Goal: Communication & Community: Answer question/provide support

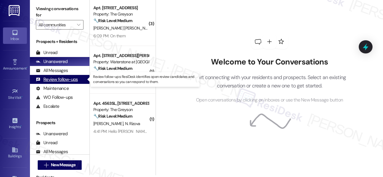
click at [64, 82] on div "Review follow-ups" at bounding box center [57, 80] width 42 height 6
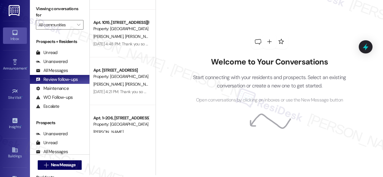
scroll to position [248, 0]
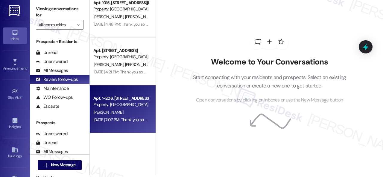
click at [115, 115] on div "[PERSON_NAME]" at bounding box center [121, 112] width 57 height 7
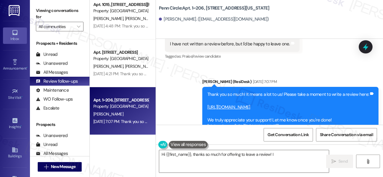
scroll to position [610, 0]
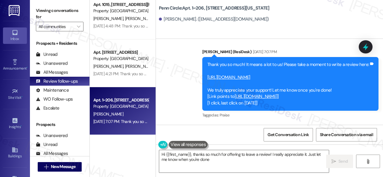
type textarea "Hi {{first_name}}, thanks so much for offering to leave a review! I really appr…"
click at [250, 77] on link "[URL][DOMAIN_NAME]" at bounding box center [228, 77] width 43 height 6
drag, startPoint x: 160, startPoint y: 7, endPoint x: 203, endPoint y: 7, distance: 43.6
click at [203, 7] on b "Penn Circle: Apt. 1~[STREET_ADDRESS][US_STATE]" at bounding box center [214, 8] width 111 height 6
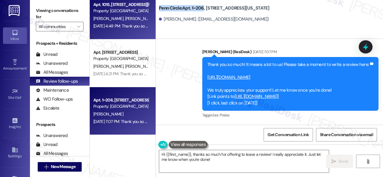
copy b "Penn Circle: Apt. 1~206"
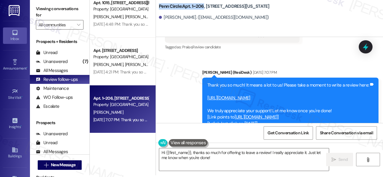
scroll to position [618, 0]
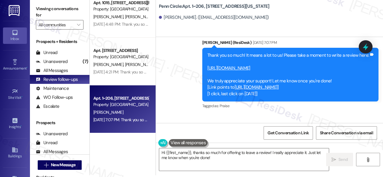
click at [300, 44] on div "[PERSON_NAME] (ResiDesk) [DATE] 7:07 PM" at bounding box center [290, 43] width 176 height 8
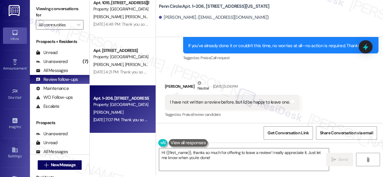
scroll to position [528, 0]
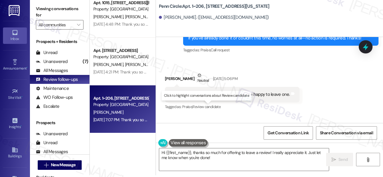
click at [216, 108] on span "Review candidate" at bounding box center [206, 106] width 28 height 5
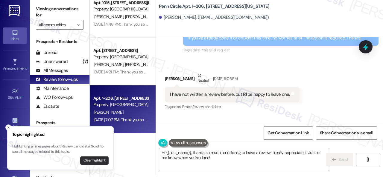
click at [101, 159] on button "Clear highlight" at bounding box center [94, 161] width 28 height 8
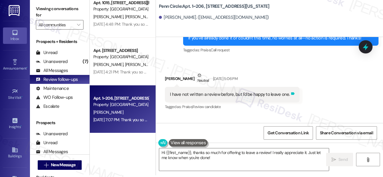
click at [290, 95] on icon at bounding box center [292, 93] width 4 height 4
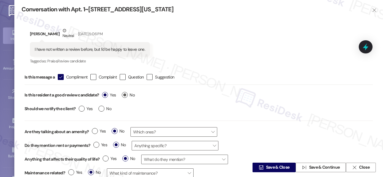
click at [126, 97] on label "No" at bounding box center [128, 95] width 13 height 6
click at [126, 97] on input "No" at bounding box center [128, 96] width 13 height 8
radio input "true"
click at [276, 168] on span "Save & Close" at bounding box center [278, 168] width 24 height 6
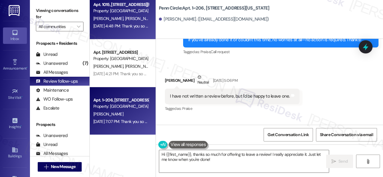
scroll to position [521, 0]
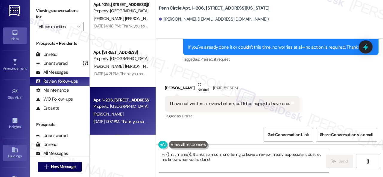
click at [14, 151] on icon at bounding box center [14, 150] width 5 height 5
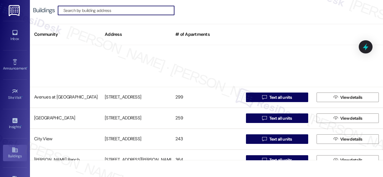
scroll to position [209, 0]
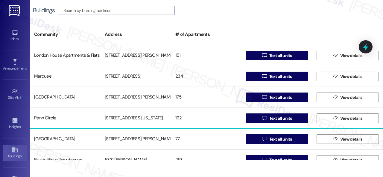
click at [48, 122] on div "Penn Circle" at bounding box center [65, 118] width 71 height 12
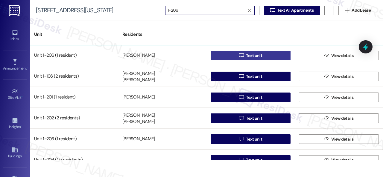
type input "1~206"
click at [236, 55] on button " Text unit" at bounding box center [250, 56] width 80 height 10
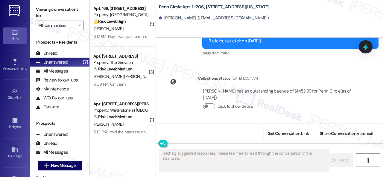
scroll to position [2, 0]
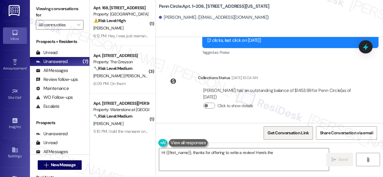
click at [293, 137] on span "Get Conversation Link" at bounding box center [288, 133] width 44 height 13
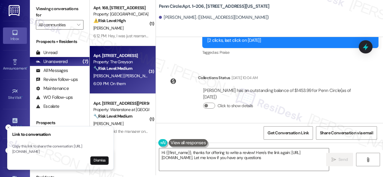
type textarea "Hi {{first_name}}, thanks for offering to write a review! Here's the link again…"
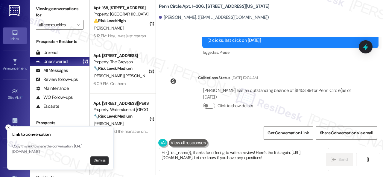
click at [98, 163] on button "Dismiss" at bounding box center [99, 161] width 18 height 8
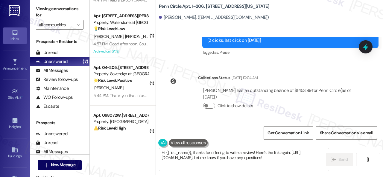
scroll to position [200, 0]
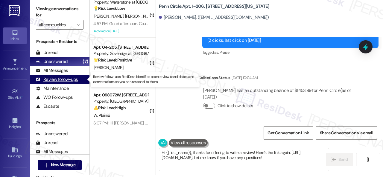
click at [58, 81] on div "Review follow-ups" at bounding box center [57, 80] width 42 height 6
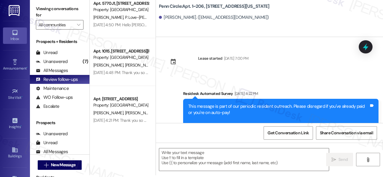
scroll to position [38, 0]
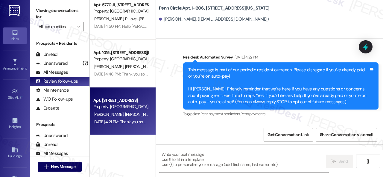
type textarea "Fetching suggested responses. Please feel free to read through the conversation…"
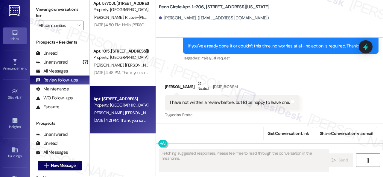
scroll to position [2, 0]
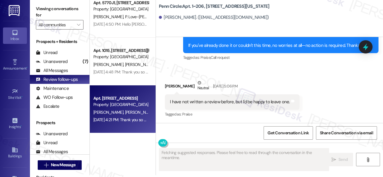
click at [131, 115] on div "[PERSON_NAME] [PERSON_NAME]" at bounding box center [121, 112] width 57 height 7
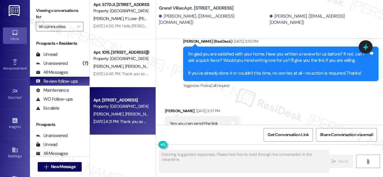
scroll to position [655, 0]
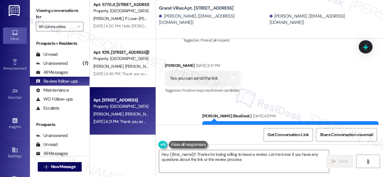
type textarea "Hey {{first_name}}! Thanks for being willing to leave a review. Let me know if …"
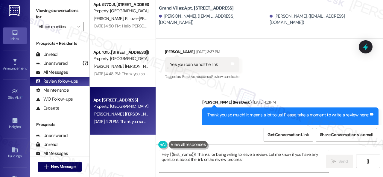
scroll to position [715, 0]
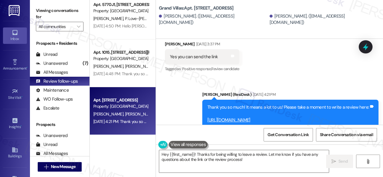
click at [250, 117] on link "[URL][DOMAIN_NAME]" at bounding box center [228, 120] width 43 height 6
drag, startPoint x: 159, startPoint y: 9, endPoint x: 203, endPoint y: 7, distance: 44.0
click at [203, 7] on b "Grand Villas: Apt. [STREET_ADDRESS]" at bounding box center [196, 8] width 75 height 6
copy b "Grand Villas: Apt. 2405"
click at [286, 135] on span "Get Conversation Link" at bounding box center [287, 135] width 41 height 6
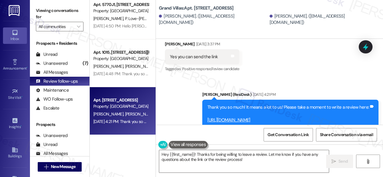
click at [274, 64] on div "Received via SMS [PERSON_NAME] [DATE] 3:37 PM Yes you can send the link Tags an…" at bounding box center [269, 53] width 227 height 51
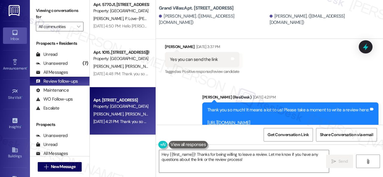
scroll to position [703, 0]
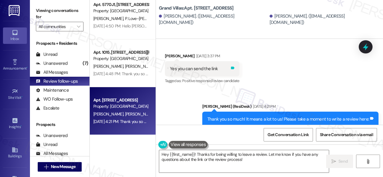
click at [234, 67] on icon at bounding box center [233, 68] width 4 height 3
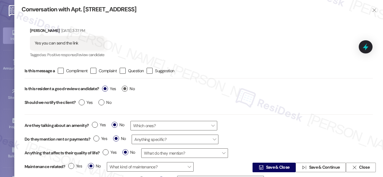
click at [125, 88] on label "No" at bounding box center [128, 89] width 13 height 6
click at [125, 88] on input "No" at bounding box center [128, 90] width 13 height 8
radio input "true"
click at [267, 170] on span "Save & Close" at bounding box center [278, 168] width 24 height 6
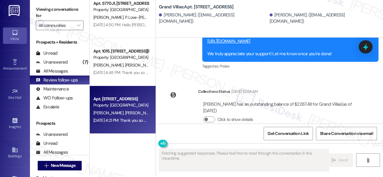
scroll to position [2, 0]
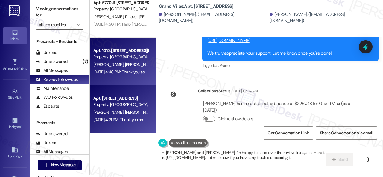
type textarea "Hi [PERSON_NAME] and [PERSON_NAME], I'm happy to send over the review link agai…"
click at [132, 61] on div "[PERSON_NAME] [PERSON_NAME]" at bounding box center [121, 64] width 57 height 7
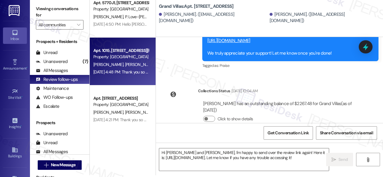
type textarea "Fetching suggested responses. Please feel free to read through the conversation…"
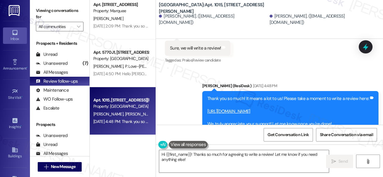
scroll to position [844, 0]
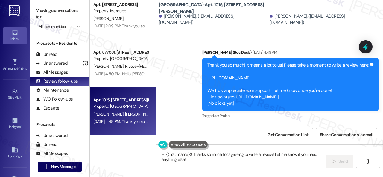
click at [232, 79] on link "[URL][DOMAIN_NAME]" at bounding box center [228, 78] width 43 height 6
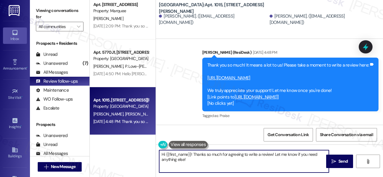
drag, startPoint x: 200, startPoint y: 164, endPoint x: 144, endPoint y: 150, distance: 57.1
click at [144, 150] on div "Apt. 15~203, [STREET_ADDRESS] Property: Sovereign at [GEOGRAPHIC_DATA] [PERSON_…" at bounding box center [236, 88] width 293 height 177
paste textarea "ello {{first_name}}! I hope you're doing well! I wanted to follow up and see if…"
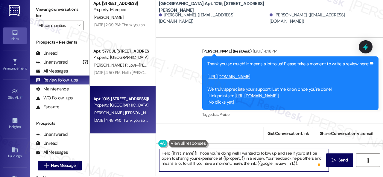
scroll to position [2, 0]
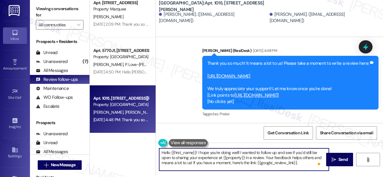
drag, startPoint x: 170, startPoint y: 153, endPoint x: 196, endPoint y: 153, distance: 25.1
click at [196, 153] on textarea "Hello {{first_name}}! I hope you're doing well! I wanted to follow up and see i…" at bounding box center [244, 160] width 170 height 22
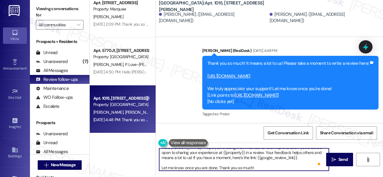
scroll to position [7, 0]
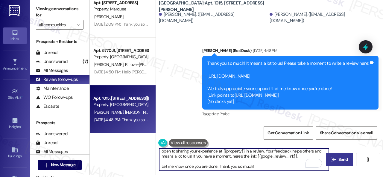
type textarea "Hello [PERSON_NAME]! I hope you're doing well! I wanted to follow up and see if…"
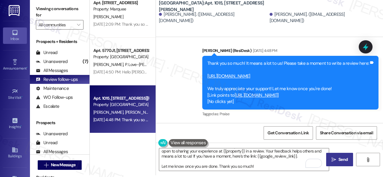
click at [338, 161] on span "Send" at bounding box center [342, 160] width 9 height 6
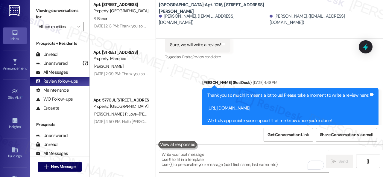
scroll to position [0, 0]
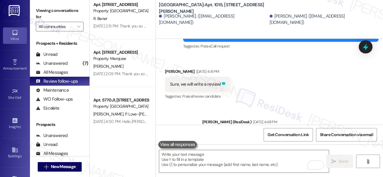
click at [224, 84] on icon at bounding box center [224, 83] width 4 height 3
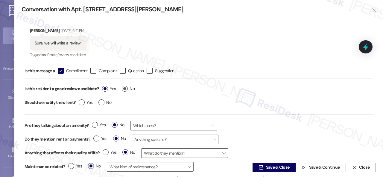
click at [124, 87] on label "No" at bounding box center [128, 89] width 13 height 6
click at [124, 87] on input "No" at bounding box center [128, 90] width 13 height 8
radio input "true"
click at [262, 170] on span " Save & Close" at bounding box center [273, 167] width 33 height 9
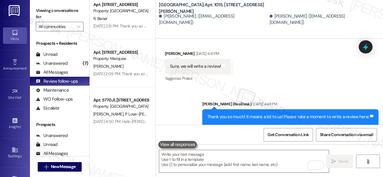
scroll to position [783, 0]
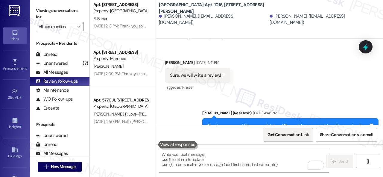
click at [288, 134] on span "Get Conversation Link" at bounding box center [287, 135] width 41 height 6
click at [198, 106] on div "Sent via SMS [PERSON_NAME] (ResiDesk) [DATE] 4:48 PM Thank you so much! It mean…" at bounding box center [290, 146] width 185 height 80
click at [274, 134] on span "Get Conversation Link" at bounding box center [287, 135] width 41 height 6
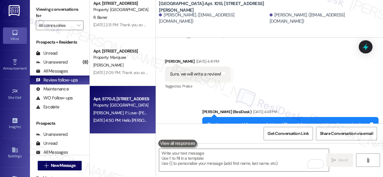
scroll to position [2, 0]
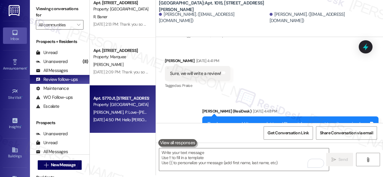
click at [120, 115] on div "[PERSON_NAME] Love-[PERSON_NAME]" at bounding box center [121, 112] width 57 height 7
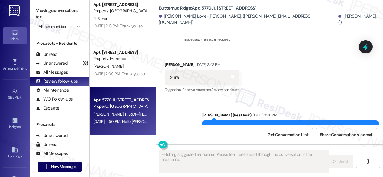
scroll to position [1646, 0]
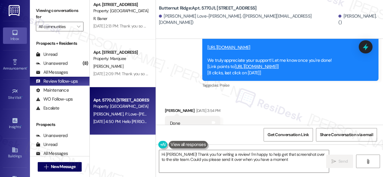
type textarea "Hi [PERSON_NAME]! Thank you for writing a review! I'm happy to help get that sc…"
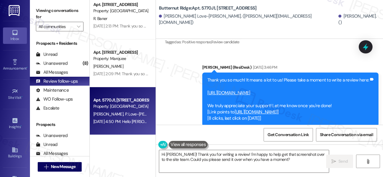
scroll to position [1583, 0]
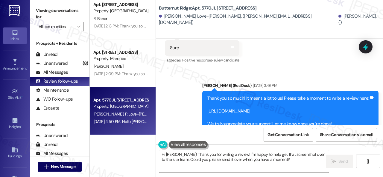
click at [227, 108] on link "[URL][DOMAIN_NAME]" at bounding box center [228, 111] width 43 height 6
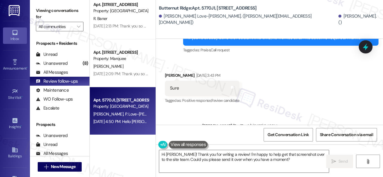
scroll to position [1523, 0]
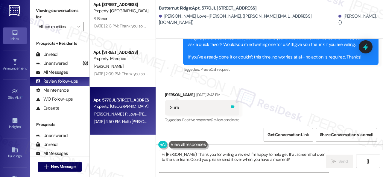
click at [235, 105] on icon at bounding box center [232, 107] width 4 height 4
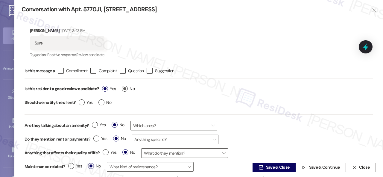
click at [129, 90] on span "No" at bounding box center [128, 89] width 13 height 6
click at [129, 90] on input "No" at bounding box center [128, 90] width 13 height 8
radio input "true"
click at [255, 164] on button " Save & Close" at bounding box center [273, 168] width 43 height 10
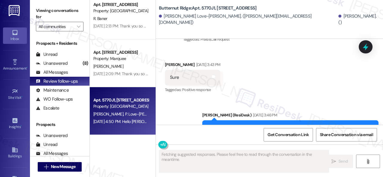
scroll to position [1646, 0]
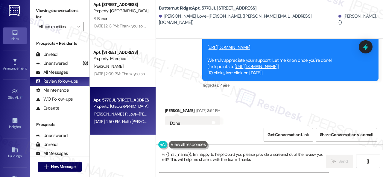
type textarea "Hi {{first_name}}, I'm happy to help! Could you please provide a screenshot of …"
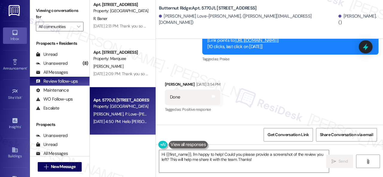
scroll to position [1672, 0]
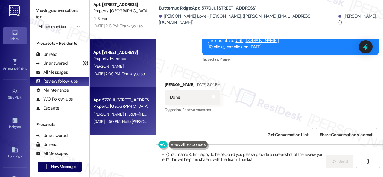
click at [128, 69] on div "[PERSON_NAME]" at bounding box center [121, 66] width 57 height 7
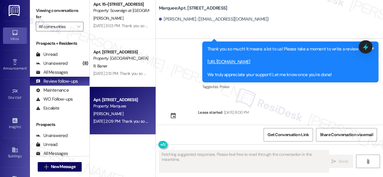
scroll to position [56, 0]
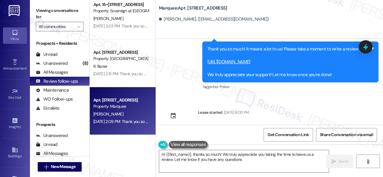
type textarea "Hi {{first_name}}, thanks so much! We truly appreciate you taking the time to l…"
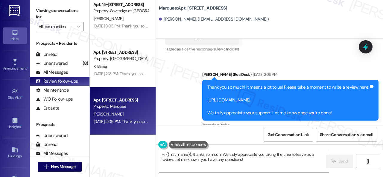
scroll to position [661, 0]
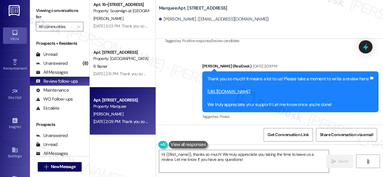
click at [227, 89] on link "[URL][DOMAIN_NAME]" at bounding box center [228, 92] width 43 height 6
drag, startPoint x: 158, startPoint y: 8, endPoint x: 194, endPoint y: 6, distance: 36.2
click at [194, 6] on div "Marquee: Apt. 245, [STREET_ADDRESS][PERSON_NAME]. ([EMAIL_ADDRESS][DOMAIN_NAME])" at bounding box center [269, 13] width 227 height 24
copy b "Marquee: Apt. 245"
click at [277, 133] on span "Get Conversation Link" at bounding box center [287, 135] width 41 height 6
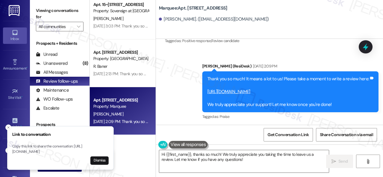
click at [177, 63] on div "Sent via SMS [PERSON_NAME] (ResiDesk) [DATE] 2:09 PM Thank you so much! It mean…" at bounding box center [269, 88] width 227 height 76
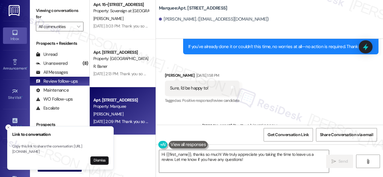
scroll to position [631, 0]
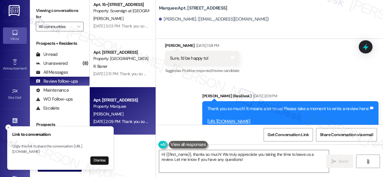
click at [272, 57] on div "Received via SMS [PERSON_NAME] [DATE] 1:58 PM Sure, I'd be happy to! Tags and n…" at bounding box center [269, 54] width 227 height 51
click at [103, 161] on button "Dismiss" at bounding box center [99, 161] width 18 height 8
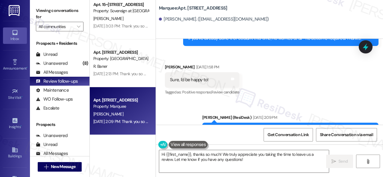
scroll to position [601, 0]
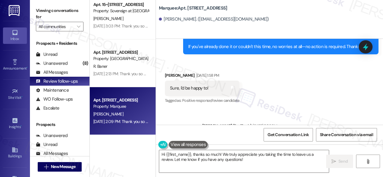
click at [233, 81] on div "Sure, I'd be happy to! Tags and notes" at bounding box center [202, 88] width 74 height 15
click at [234, 86] on icon at bounding box center [233, 87] width 4 height 3
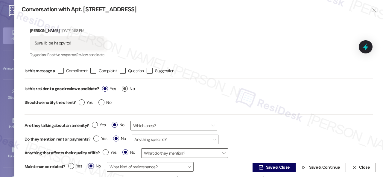
click at [130, 91] on span "No" at bounding box center [128, 89] width 13 height 6
click at [130, 91] on input "No" at bounding box center [128, 90] width 13 height 8
radio input "true"
click at [268, 166] on span "Save & Close" at bounding box center [278, 168] width 24 height 6
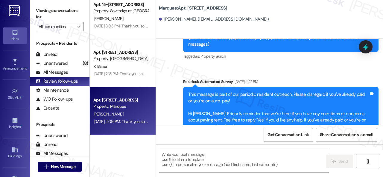
type textarea "Fetching suggested responses. Please feel free to read through the conversation…"
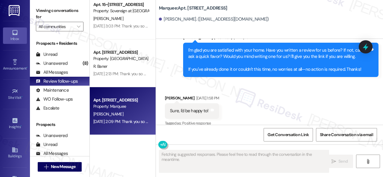
scroll to position [579, 0]
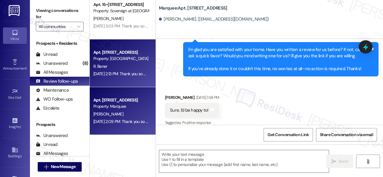
click at [119, 65] on div "R. Baner" at bounding box center [121, 66] width 57 height 7
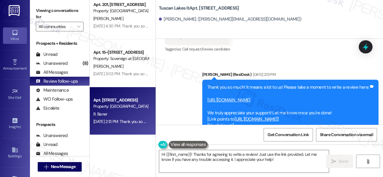
scroll to position [1207, 0]
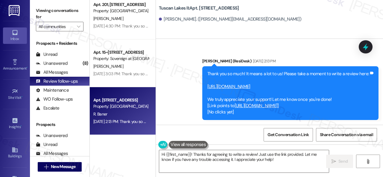
click at [242, 84] on link "[URL][DOMAIN_NAME]" at bounding box center [228, 87] width 43 height 6
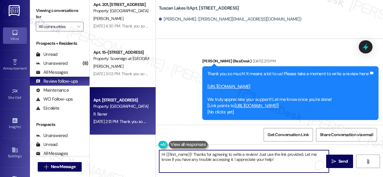
drag, startPoint x: 288, startPoint y: 160, endPoint x: 127, endPoint y: 142, distance: 161.2
click at [127, 142] on div "Apt. 201, [STREET_ADDRESS] Property: [GEOGRAPHIC_DATA][PERSON_NAME] [DATE] 4:30…" at bounding box center [236, 88] width 293 height 177
paste textarea "ello {{first_name}}! I hope you're doing well! I wanted to follow up and see if…"
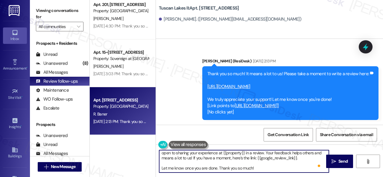
scroll to position [2, 0]
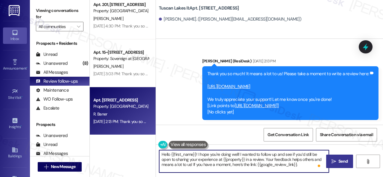
type textarea "Hello {{first_name}}! I hope you're doing well! I wanted to follow up and see i…"
click at [337, 156] on button " Send" at bounding box center [339, 161] width 27 height 13
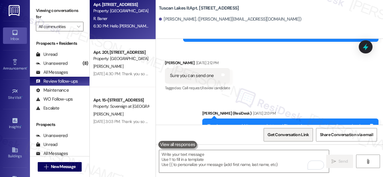
click at [281, 132] on span "Get Conversation Link" at bounding box center [287, 135] width 41 height 6
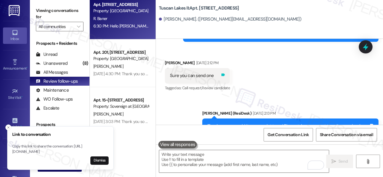
click at [225, 73] on icon at bounding box center [223, 75] width 4 height 4
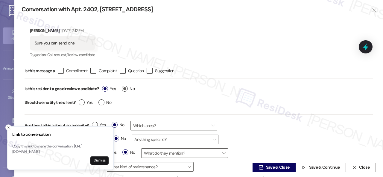
click at [125, 87] on label "No" at bounding box center [128, 89] width 13 height 6
click at [125, 87] on input "No" at bounding box center [128, 90] width 13 height 8
radio input "true"
click at [268, 171] on span " Save & Close" at bounding box center [273, 167] width 33 height 9
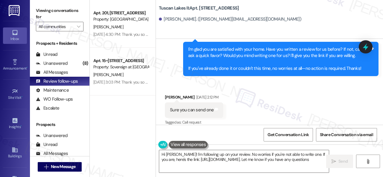
type textarea "Hi [PERSON_NAME]! I'm following up on your review. No worries if you're not abl…"
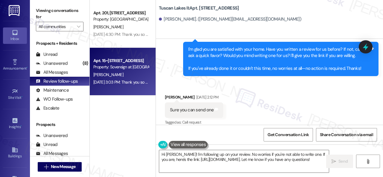
click at [130, 72] on div "[PERSON_NAME]" at bounding box center [121, 74] width 57 height 7
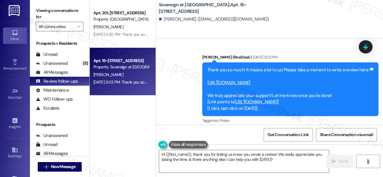
scroll to position [1253, 0]
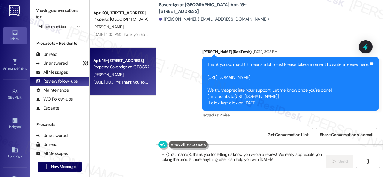
click at [231, 78] on link "[URL][DOMAIN_NAME]" at bounding box center [228, 77] width 43 height 6
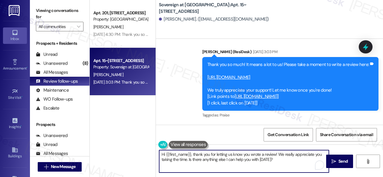
drag, startPoint x: 282, startPoint y: 163, endPoint x: 82, endPoint y: 122, distance: 204.1
click at [79, 122] on div "Viewing conversations for All communities  Prospects + Residents Unread (0) Un…" at bounding box center [206, 88] width 353 height 177
paste textarea "ello {{first_name}}! I hope you're doing well! I wanted to follow up and see if…"
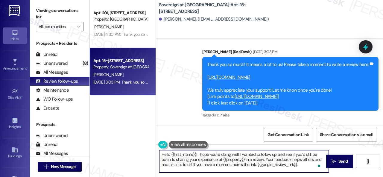
scroll to position [0, 0]
type textarea "Hello {{first_name}}! I hope you're doing well! I wanted to follow up and see i…"
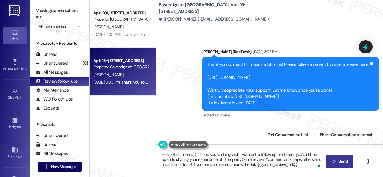
click at [340, 160] on span "Send" at bounding box center [342, 161] width 9 height 6
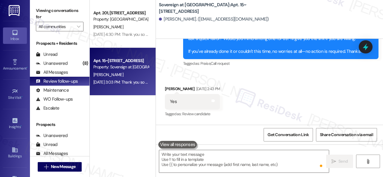
scroll to position [1164, 0]
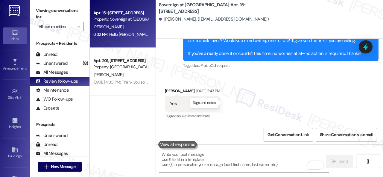
click at [215, 103] on icon at bounding box center [213, 103] width 4 height 4
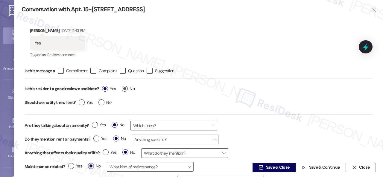
click at [126, 88] on label "No" at bounding box center [128, 89] width 13 height 6
click at [126, 88] on input "No" at bounding box center [128, 90] width 13 height 8
radio input "true"
click at [268, 164] on span " Save & Close" at bounding box center [273, 167] width 33 height 9
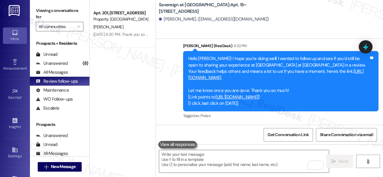
scroll to position [1413, 0]
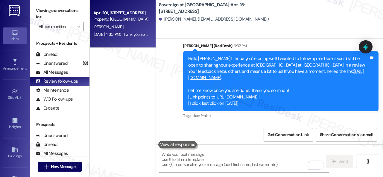
click at [124, 28] on div "[PERSON_NAME]" at bounding box center [121, 26] width 57 height 7
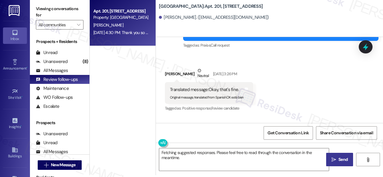
scroll to position [729, 0]
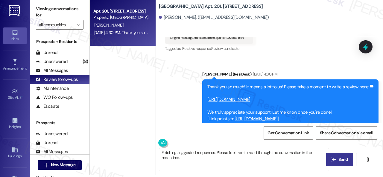
click at [212, 101] on link "[URL][DOMAIN_NAME]" at bounding box center [228, 100] width 43 height 6
click at [170, 70] on div "Sent via SMS [PERSON_NAME] (ResiDesk) [DATE] 4:30 PM Thank you so much! It mean…" at bounding box center [269, 102] width 227 height 89
click at [145, 147] on div "Apt. 201, [STREET_ADDRESS] Property: [GEOGRAPHIC_DATA][PERSON_NAME] [DATE] 4:30…" at bounding box center [236, 86] width 293 height 177
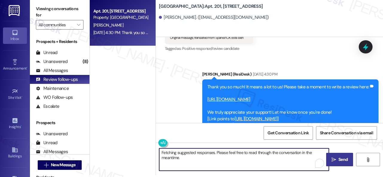
paste textarea "Hello {{first_name}}! I hope you're doing well! I wanted to follow up and see i…"
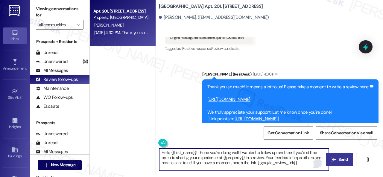
scroll to position [5, 0]
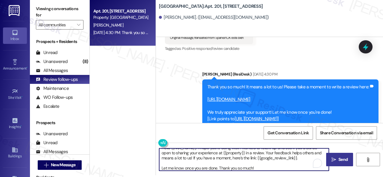
type textarea "Hello {{first_name}}! I hope you're doing well! I wanted to follow up and see i…"
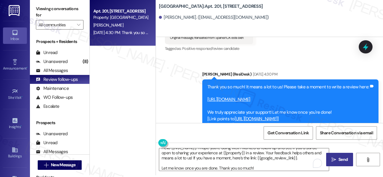
click at [335, 159] on span " Send" at bounding box center [339, 160] width 19 height 6
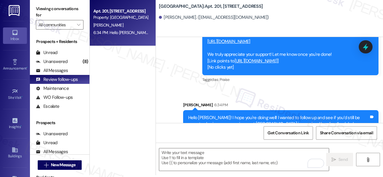
scroll to position [789, 0]
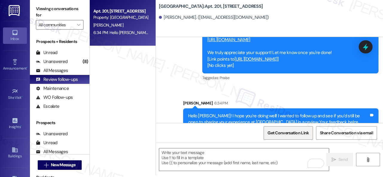
click at [281, 135] on span "Get Conversation Link" at bounding box center [287, 133] width 41 height 6
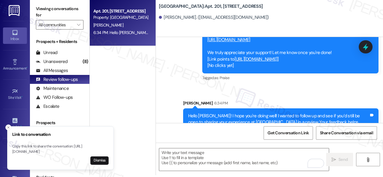
click at [173, 71] on div "Sent via SMS [PERSON_NAME] (ResiDesk) [DATE] 4:30 PM Thank you so much! It mean…" at bounding box center [269, 76] width 227 height 156
click at [7, 126] on icon "Close toast" at bounding box center [9, 128] width 4 height 4
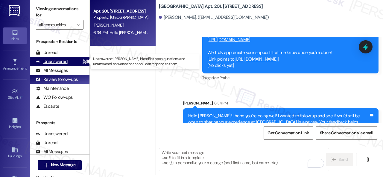
click at [62, 62] on div "Unanswered" at bounding box center [52, 62] width 32 height 6
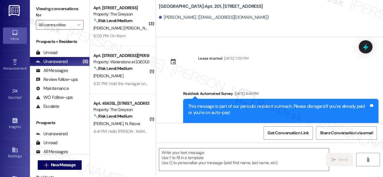
scroll to position [0, 0]
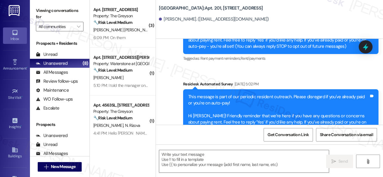
type textarea "Fetching suggested responses. Please feel free to read through the conversation…"
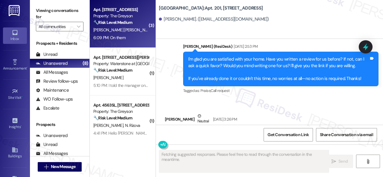
scroll to position [663, 0]
